Goal: Share content

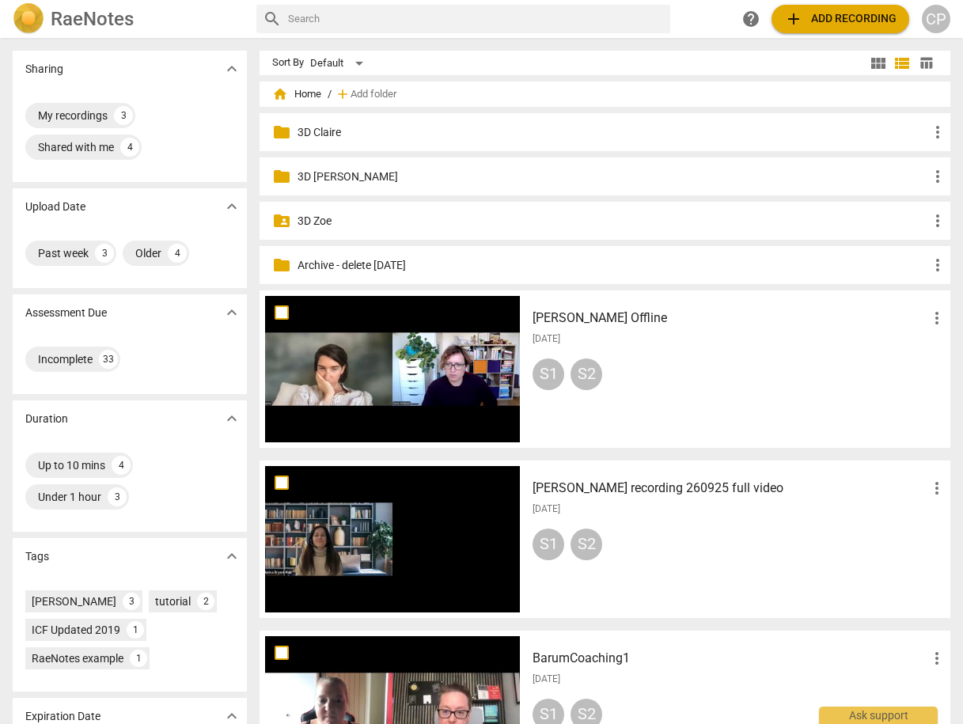
click at [334, 131] on p "3D Claire" at bounding box center [613, 132] width 631 height 17
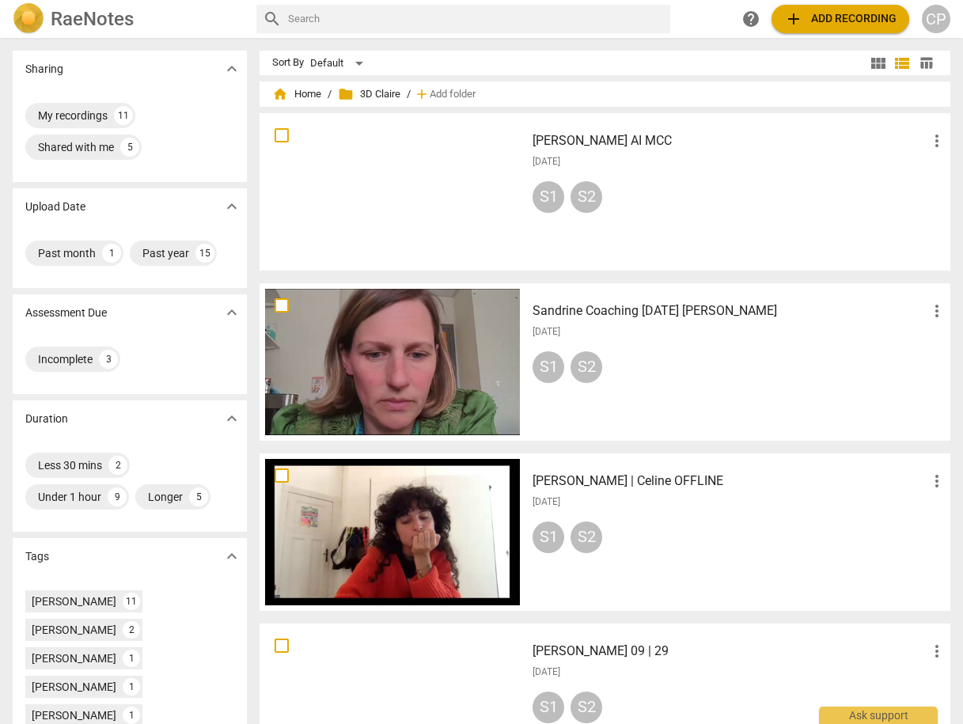
click at [679, 313] on h3 "Sandrine Coaching [DATE] [PERSON_NAME]" at bounding box center [730, 311] width 395 height 19
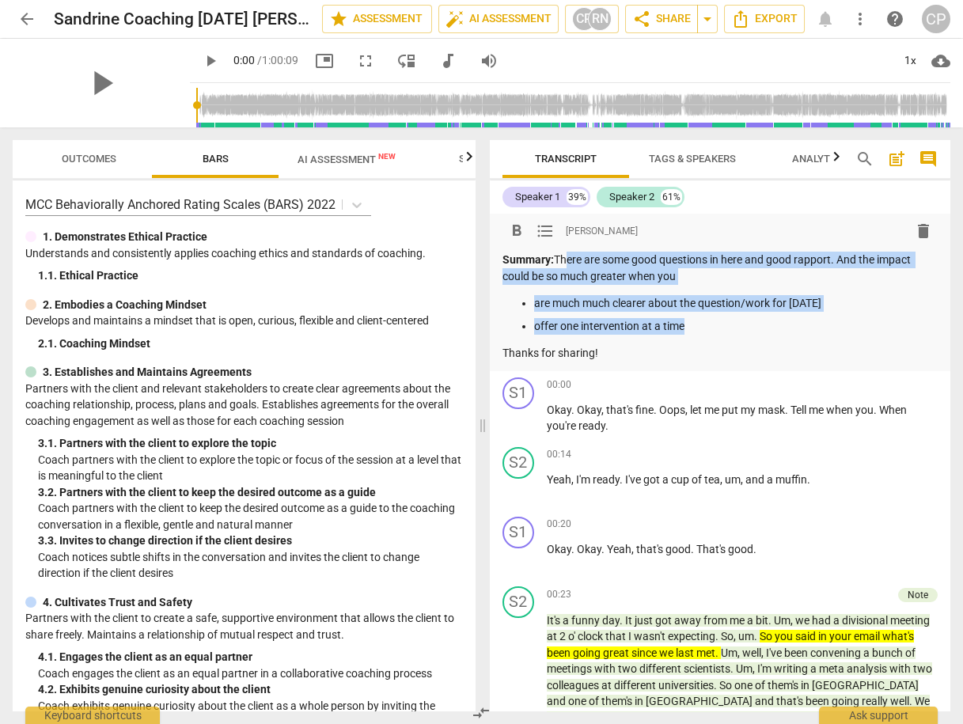
drag, startPoint x: 561, startPoint y: 258, endPoint x: 728, endPoint y: 325, distance: 180.0
click at [728, 325] on div "Summary: There are some good questions in here and good rapport. And the impact…" at bounding box center [721, 307] width 436 height 110
copy div "There are some good questions in here and good rapport. And the impact could be…"
click at [662, 21] on span "share Share" at bounding box center [661, 18] width 59 height 19
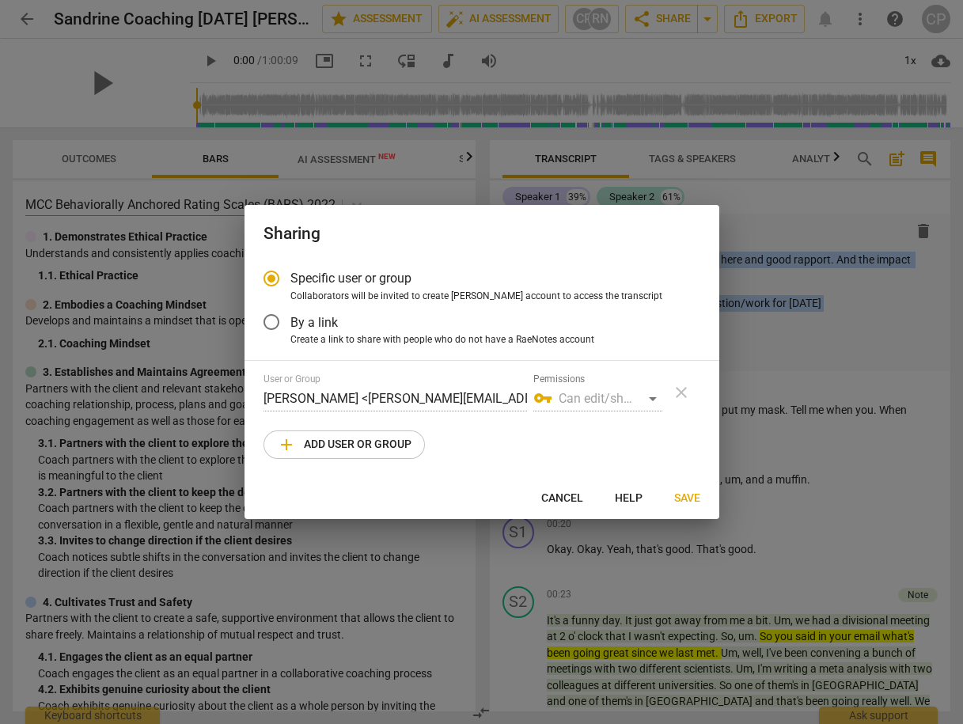
radio input "false"
click at [273, 320] on input "By a link" at bounding box center [271, 322] width 38 height 38
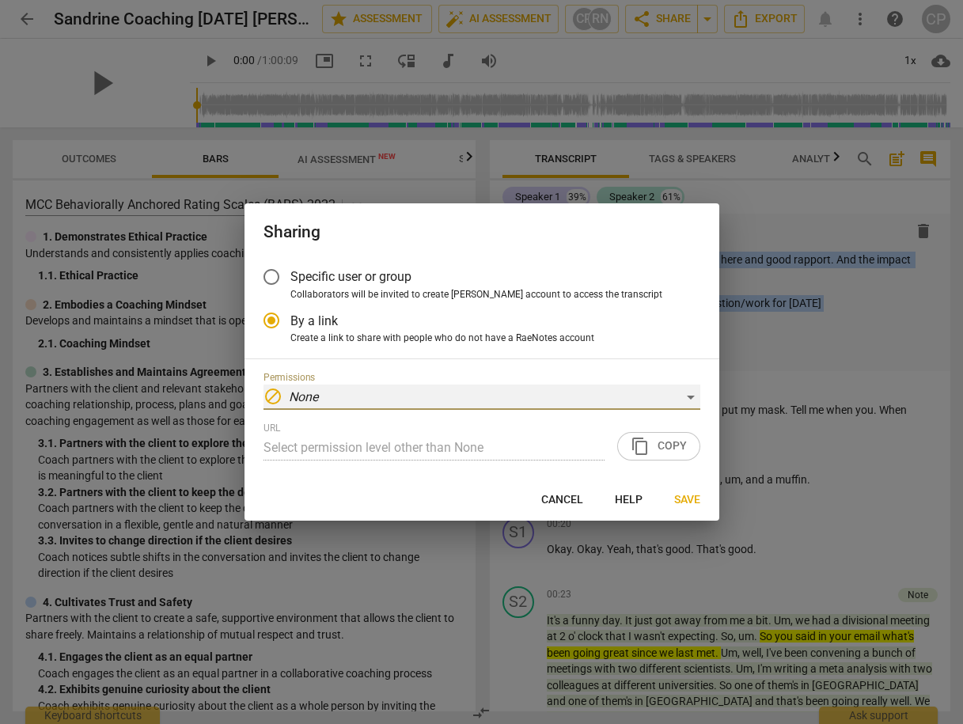
click at [358, 396] on div "block None" at bounding box center [482, 397] width 437 height 25
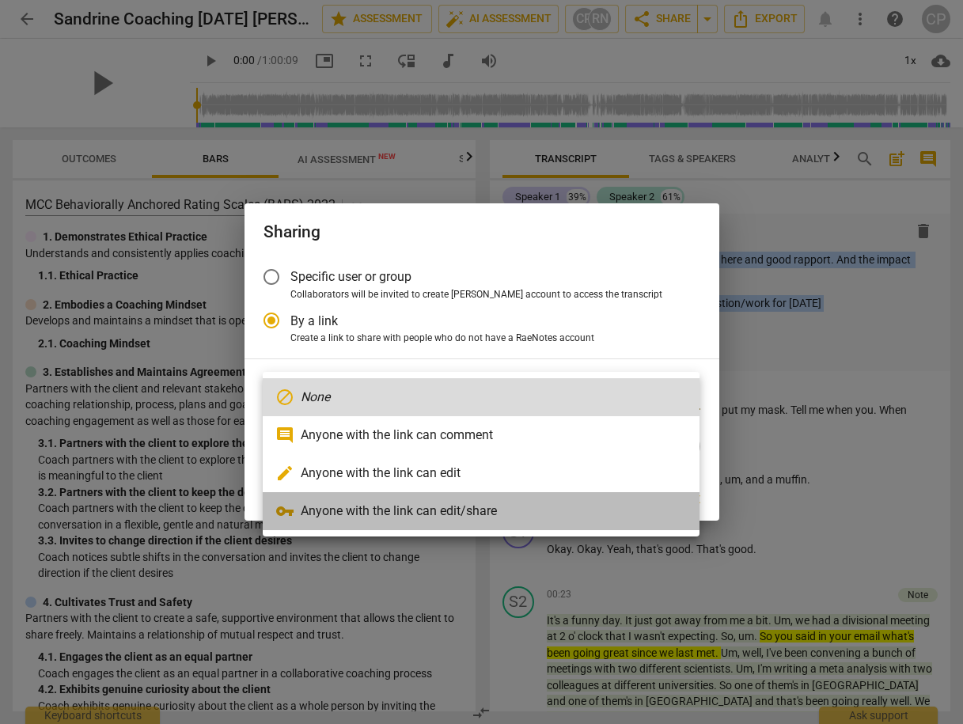
drag, startPoint x: 351, startPoint y: 508, endPoint x: 328, endPoint y: 500, distance: 25.0
click at [351, 508] on li "vpn_key Anyone with the link can edit/share" at bounding box center [481, 511] width 437 height 38
radio input "false"
type input "[URL][DOMAIN_NAME]"
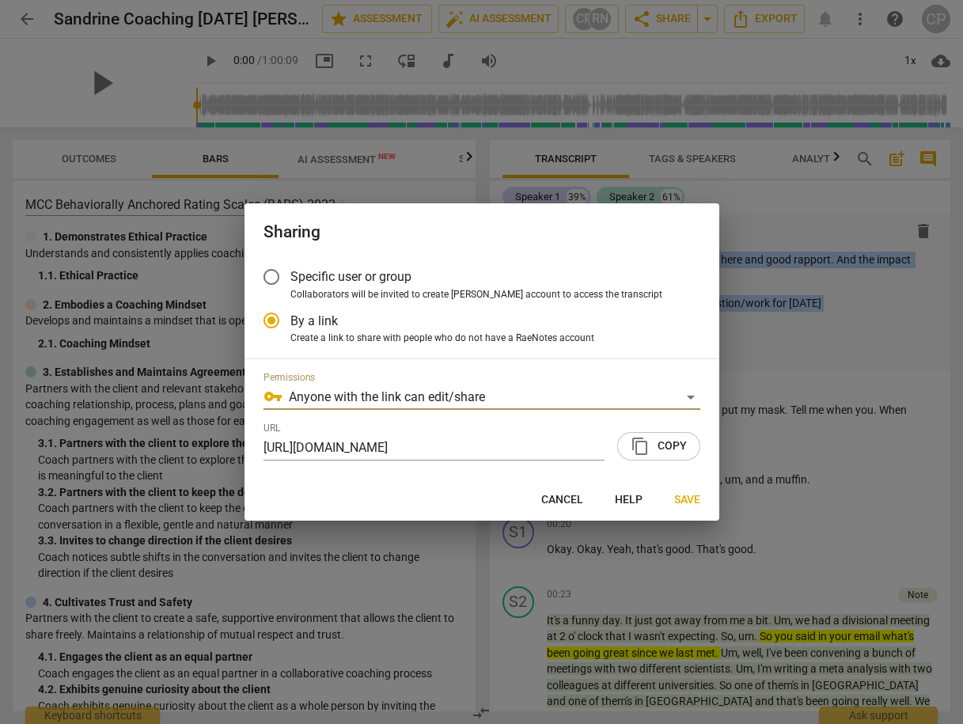
click at [658, 433] on button "content_copy Copy" at bounding box center [658, 446] width 83 height 28
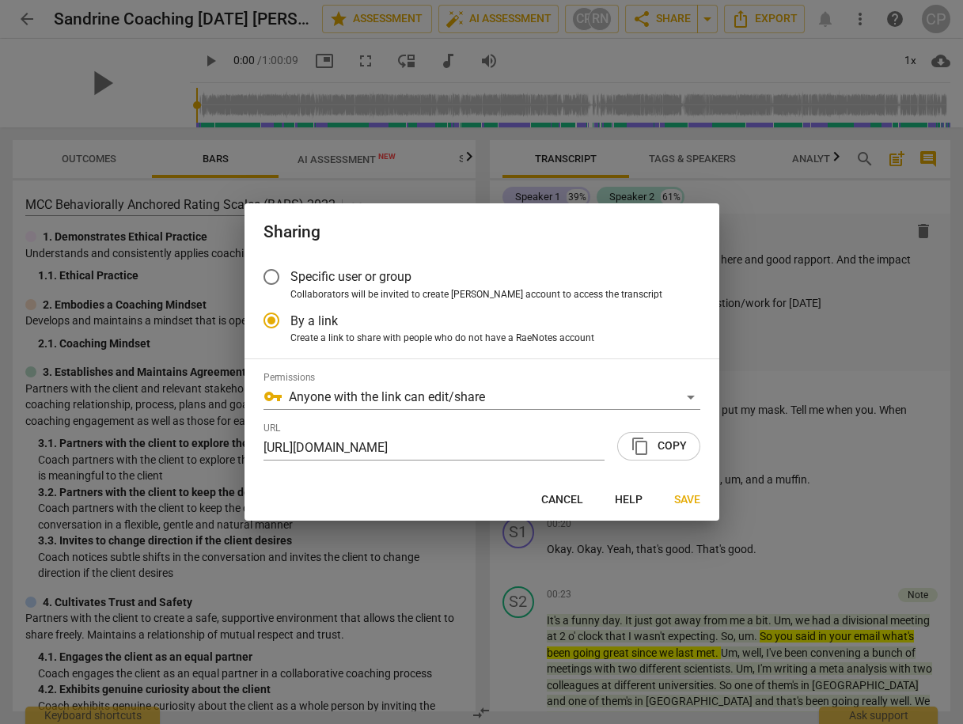
drag, startPoint x: 698, startPoint y: 514, endPoint x: 694, endPoint y: 506, distance: 8.8
click at [697, 511] on div "Sharing Specific user or group Collaborators will be invited to create RaeNotes…" at bounding box center [482, 361] width 475 height 317
drag, startPoint x: 694, startPoint y: 506, endPoint x: 688, endPoint y: 499, distance: 9.0
click at [694, 506] on span "Save" at bounding box center [687, 500] width 26 height 16
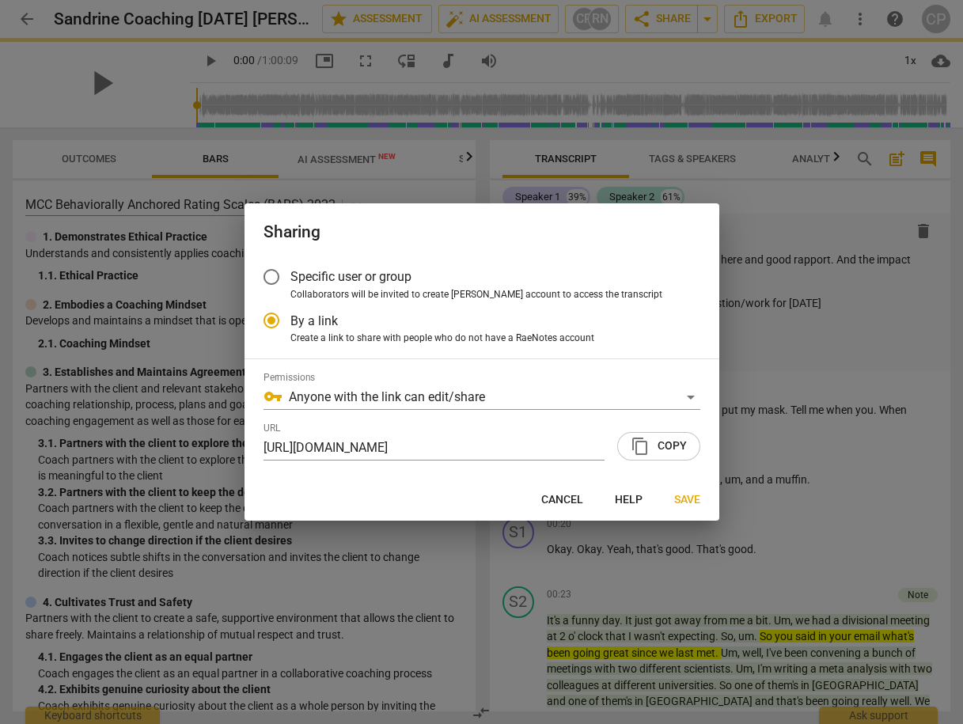
radio input "false"
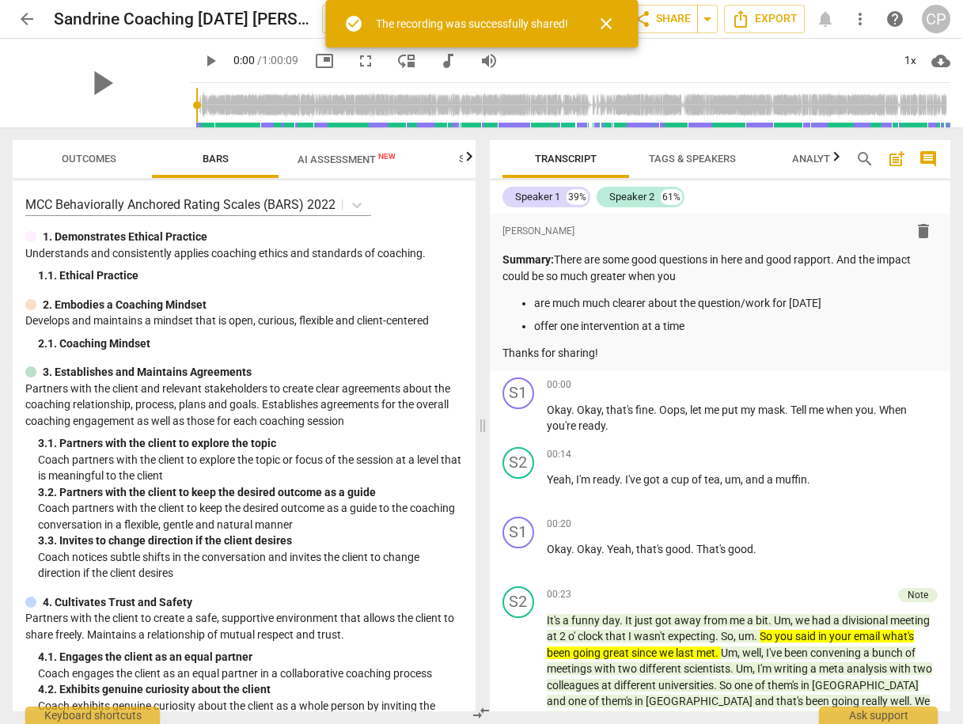
click at [21, 17] on span "arrow_back" at bounding box center [26, 18] width 19 height 19
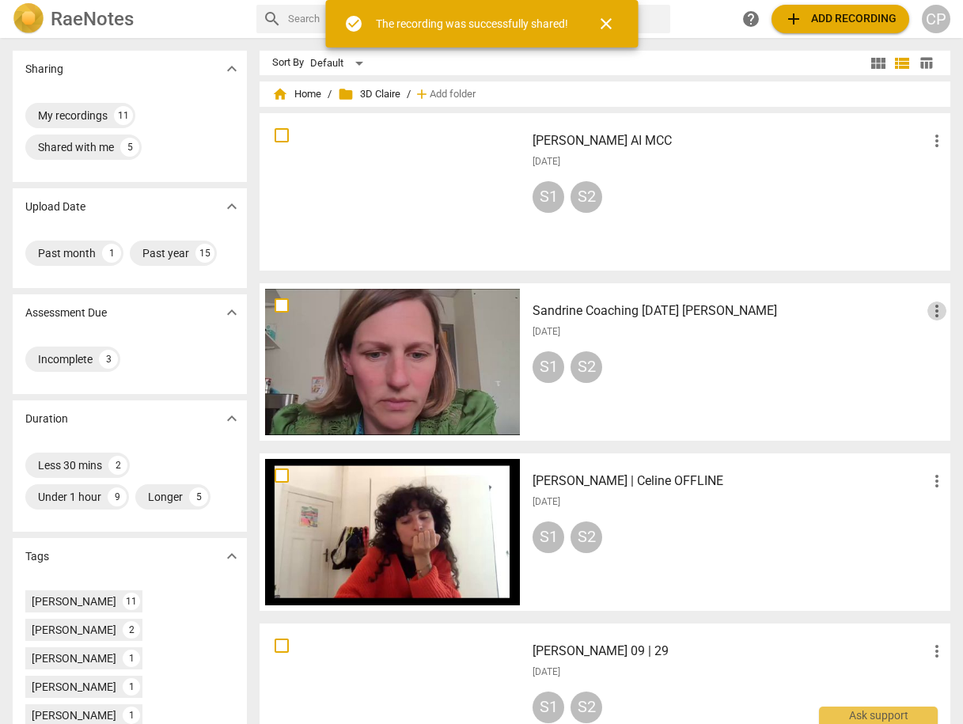
click at [931, 309] on span "more_vert" at bounding box center [936, 311] width 19 height 19
click at [927, 312] on li "Move" at bounding box center [919, 311] width 60 height 38
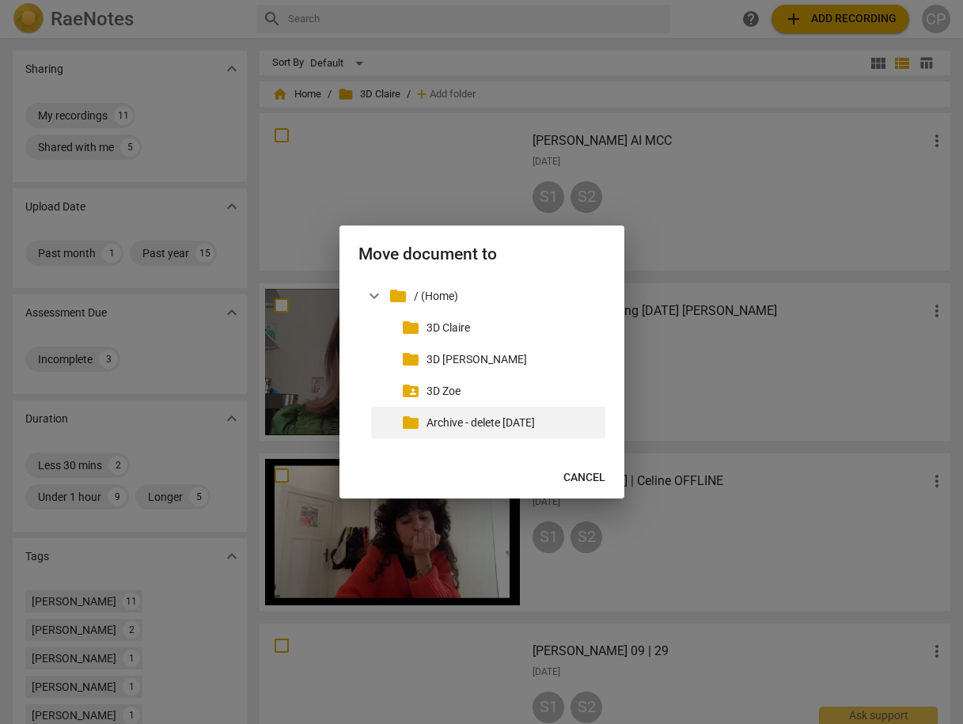
click at [477, 423] on p "Archive - delete [DATE]" at bounding box center [513, 423] width 173 height 17
